Goal: Check status: Check status

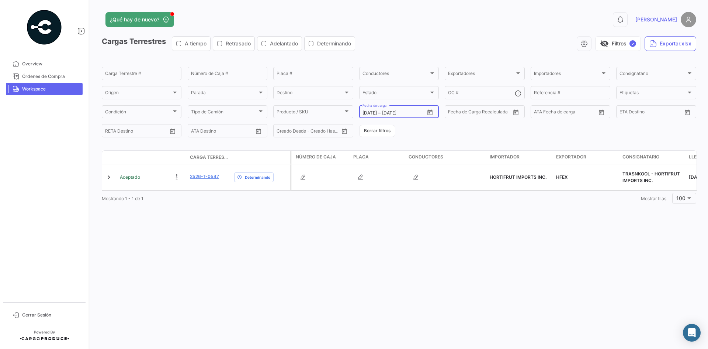
click at [430, 111] on icon "Open calendar" at bounding box center [430, 112] width 7 height 7
click at [421, 187] on div "9" at bounding box center [419, 186] width 11 height 13
type input "[DATE]"
click at [421, 187] on div "9" at bounding box center [419, 186] width 11 height 13
type input "[DATE]"
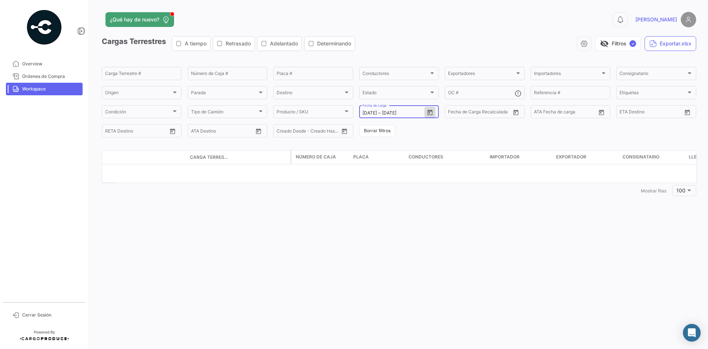
click at [434, 113] on button "Open calendar" at bounding box center [430, 112] width 11 height 11
click at [432, 187] on div "10" at bounding box center [432, 186] width 11 height 13
type input "[DATE]"
click at [432, 187] on div "10" at bounding box center [432, 186] width 11 height 13
type input "[DATE]"
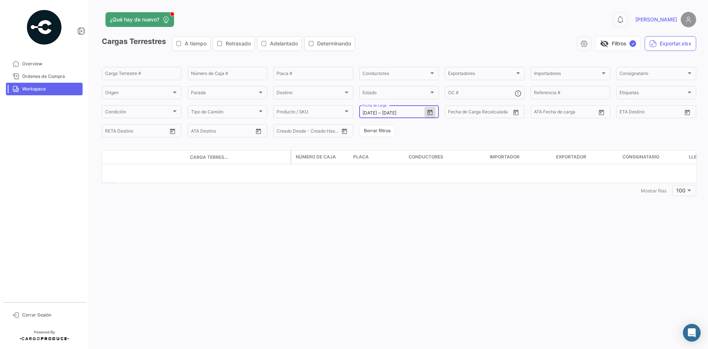
click at [430, 111] on icon "Open calendar" at bounding box center [430, 112] width 7 height 7
click at [447, 187] on div "11" at bounding box center [446, 186] width 12 height 13
type input "[DATE]"
click at [447, 187] on div "11" at bounding box center [446, 186] width 12 height 13
type input "[DATE]"
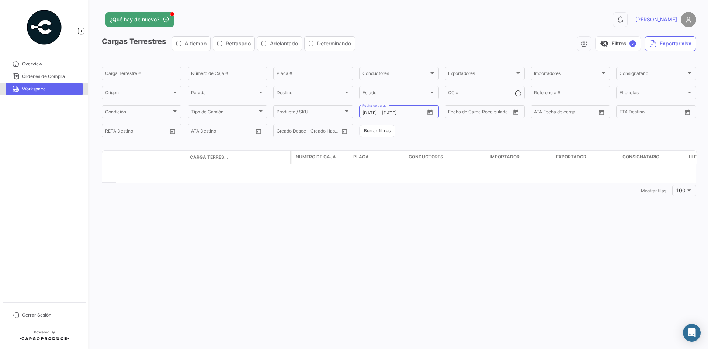
click at [55, 93] on link "Workspace" at bounding box center [44, 89] width 77 height 13
click at [435, 113] on button "Open calendar" at bounding box center [430, 112] width 11 height 11
click at [454, 189] on div "12" at bounding box center [459, 186] width 12 height 13
type input "[DATE]"
click at [447, 189] on div "11" at bounding box center [446, 186] width 12 height 13
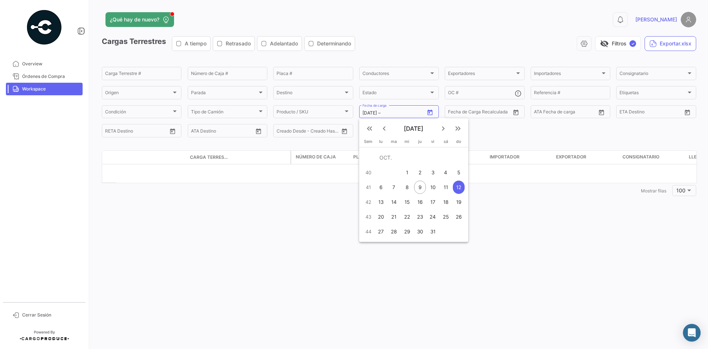
type input "[DATE]"
click at [447, 189] on div "11" at bounding box center [446, 186] width 12 height 13
type input "[DATE]"
click at [430, 112] on icon "Open calendar" at bounding box center [430, 112] width 7 height 7
click at [458, 186] on div "12" at bounding box center [459, 186] width 12 height 13
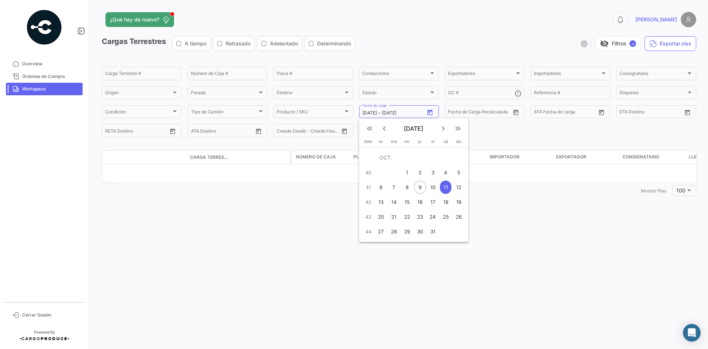
type input "[DATE]"
click at [458, 186] on div "12" at bounding box center [459, 186] width 12 height 13
type input "[DATE]"
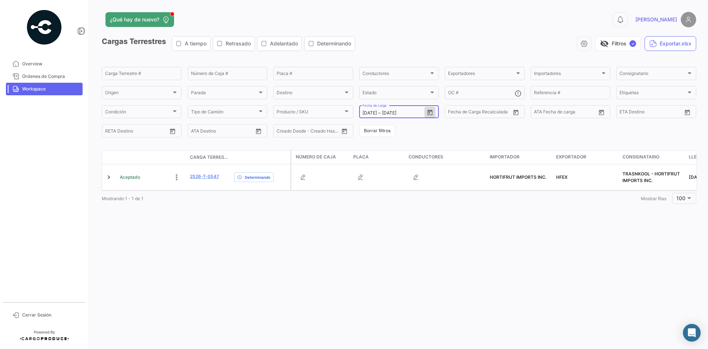
click at [427, 113] on button "Open calendar" at bounding box center [430, 112] width 11 height 11
click at [427, 113] on div at bounding box center [354, 174] width 708 height 349
click at [430, 115] on icon "Open calendar" at bounding box center [430, 112] width 5 height 6
click at [375, 199] on button "13" at bounding box center [381, 201] width 13 height 15
type input "[DATE]"
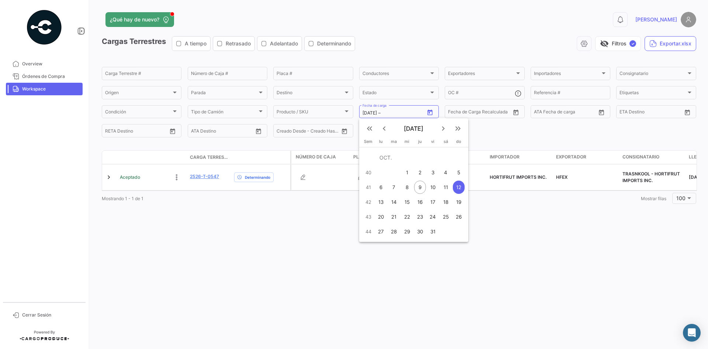
click at [375, 199] on button "13" at bounding box center [381, 201] width 13 height 15
type input "[DATE]"
click at [429, 112] on icon "Open calendar" at bounding box center [430, 112] width 5 height 6
click at [429, 119] on mat-form-field "[DATE] [DATE] – [DATE] Fecha de carga" at bounding box center [399, 111] width 80 height 15
click at [432, 114] on icon "Open calendar" at bounding box center [430, 112] width 7 height 7
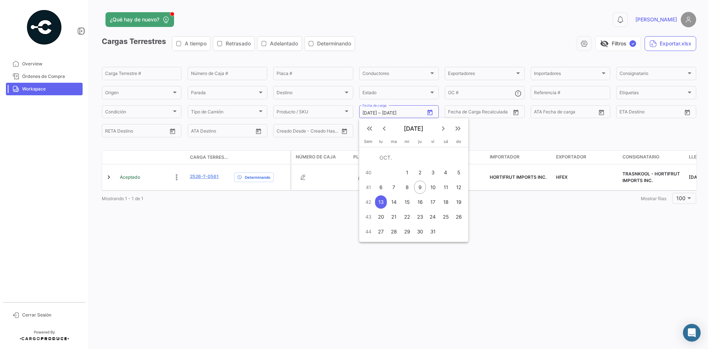
click at [395, 201] on div "14" at bounding box center [394, 201] width 12 height 13
type input "[DATE]"
click at [395, 201] on div "14" at bounding box center [394, 201] width 12 height 13
type input "[DATE]"
click at [433, 116] on button "Open calendar" at bounding box center [430, 112] width 11 height 11
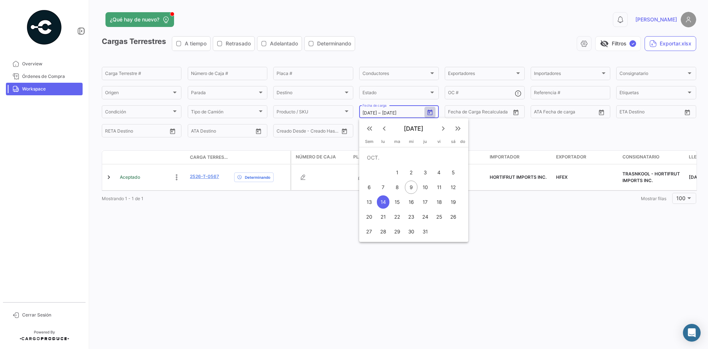
click at [433, 116] on div at bounding box center [354, 174] width 708 height 349
click at [433, 117] on button "Open calendar" at bounding box center [430, 112] width 11 height 11
click at [407, 203] on div "15" at bounding box center [407, 201] width 12 height 13
type input "[DATE]"
click at [407, 203] on div "15" at bounding box center [407, 201] width 12 height 13
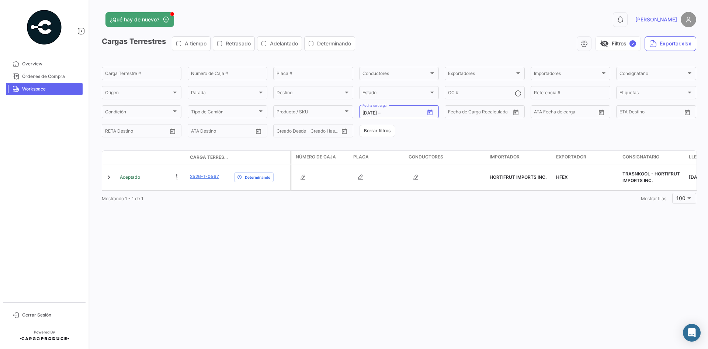
type input "[DATE]"
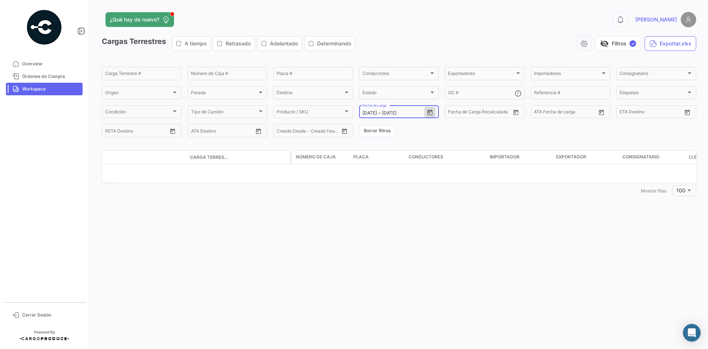
click at [431, 115] on icon "Open calendar" at bounding box center [430, 112] width 7 height 7
click at [420, 203] on div "16" at bounding box center [419, 201] width 11 height 13
type input "[DATE]"
click at [420, 203] on div "16" at bounding box center [419, 201] width 11 height 13
type input "[DATE]"
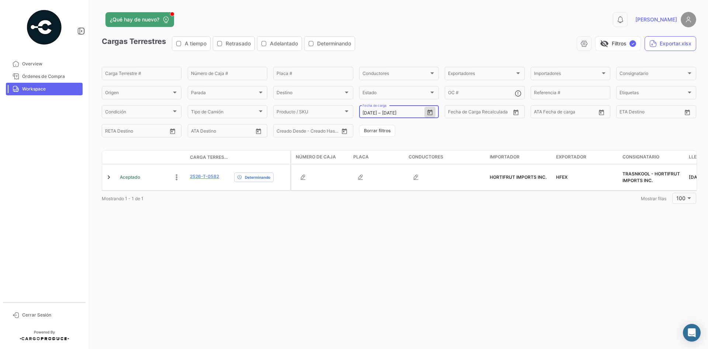
click at [428, 113] on icon "Open calendar" at bounding box center [430, 112] width 7 height 7
click at [432, 203] on div "17" at bounding box center [432, 201] width 11 height 13
type input "[DATE]"
click at [432, 203] on div "17" at bounding box center [432, 201] width 11 height 13
type input "[DATE]"
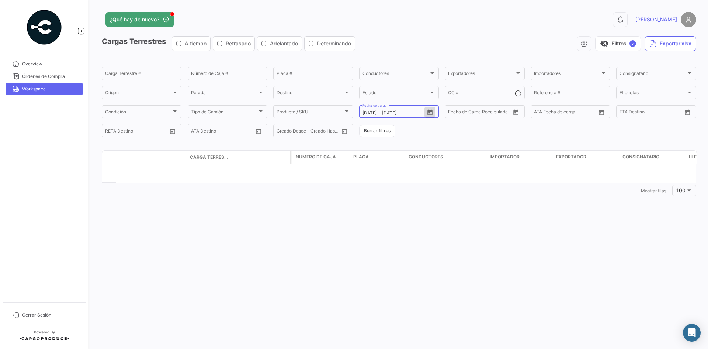
click at [435, 113] on button "Open calendar" at bounding box center [430, 112] width 11 height 11
click at [451, 207] on button "18" at bounding box center [445, 201] width 13 height 15
type input "[DATE]"
click at [451, 207] on button "18" at bounding box center [445, 201] width 13 height 15
type input "[DATE]"
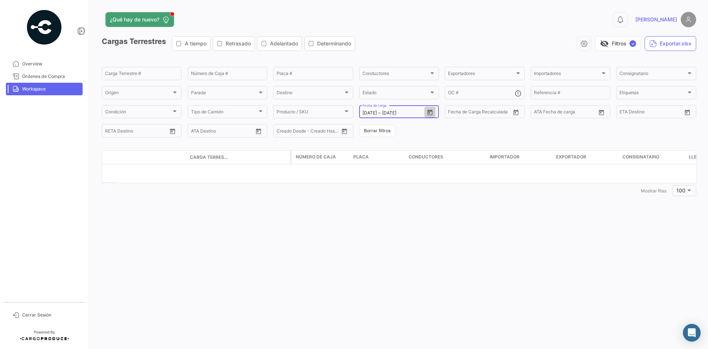
click at [432, 114] on icon "Open calendar" at bounding box center [430, 112] width 5 height 6
click at [456, 203] on div "19" at bounding box center [459, 201] width 12 height 13
type input "[DATE]"
click at [456, 203] on div "19" at bounding box center [459, 201] width 12 height 13
type input "[DATE]"
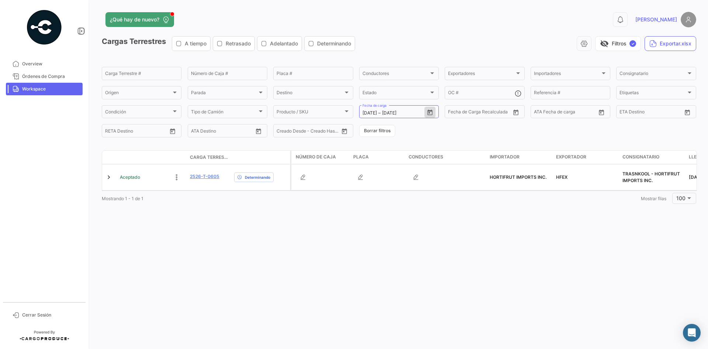
click at [67, 86] on span "Workspace" at bounding box center [51, 89] width 58 height 7
